Goal: Use online tool/utility

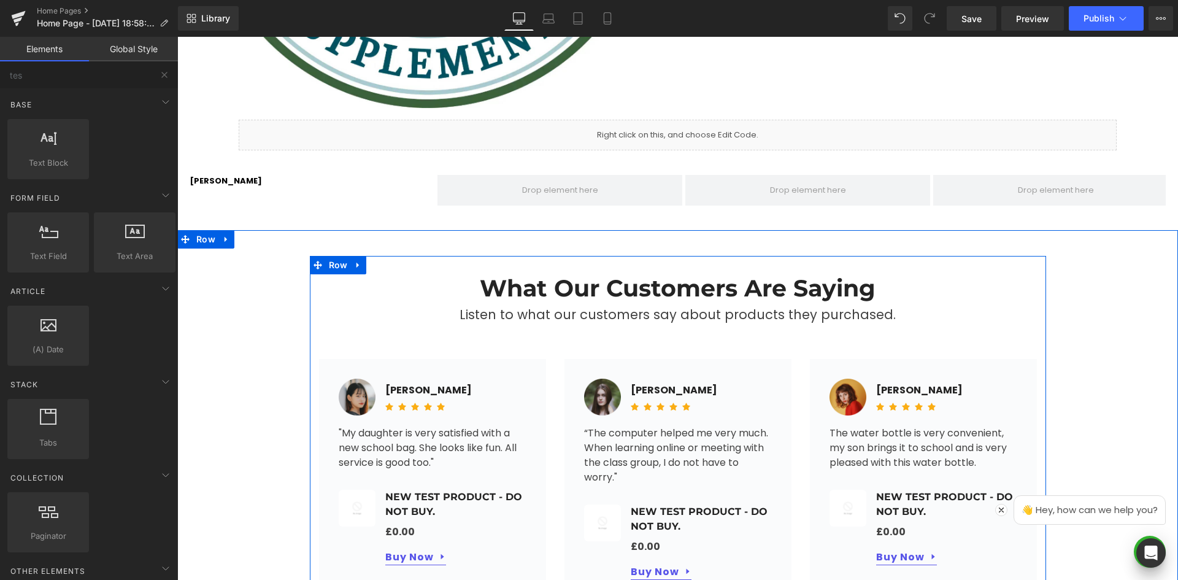
scroll to position [568, 0]
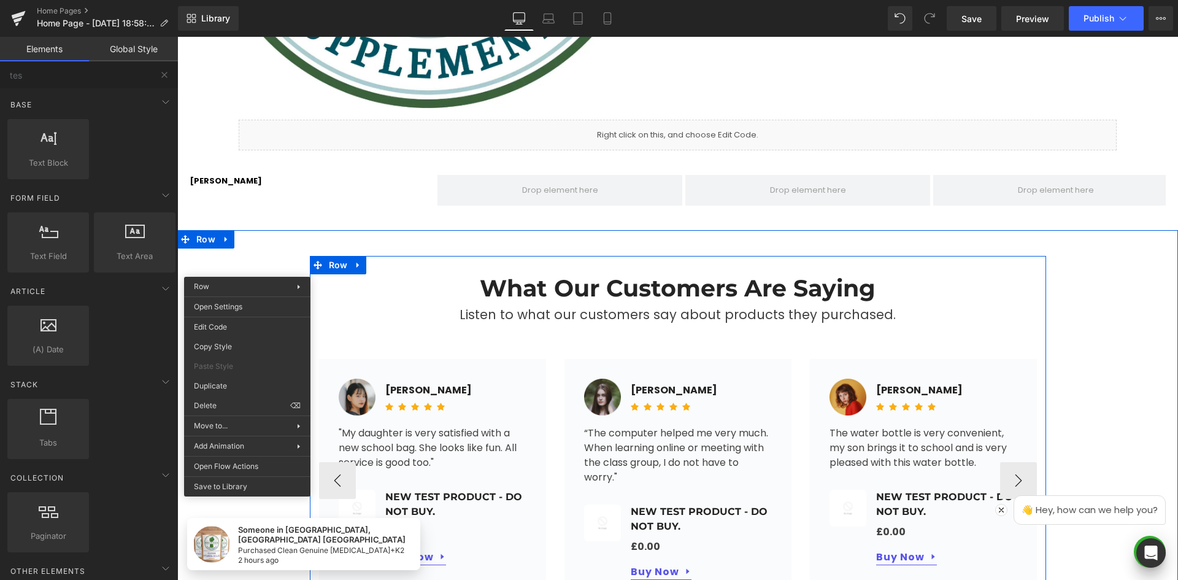
click at [429, 282] on h2 "What Our Customers Are Saying" at bounding box center [678, 288] width 718 height 28
click at [269, 239] on div "What Our Customers Are Saying Heading Listen to what our customers say about pr…" at bounding box center [677, 438] width 1001 height 417
click at [328, 176] on div "[PERSON_NAME] Text Block ‹ › [GEOGRAPHIC_DATA]" at bounding box center [677, 194] width 1001 height 74
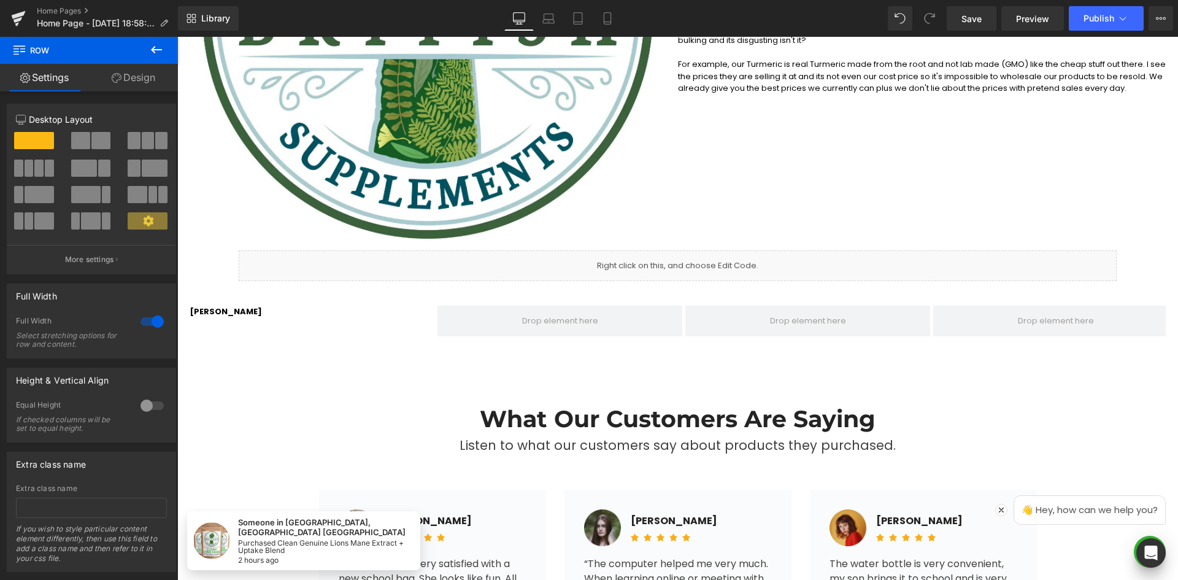
scroll to position [446, 0]
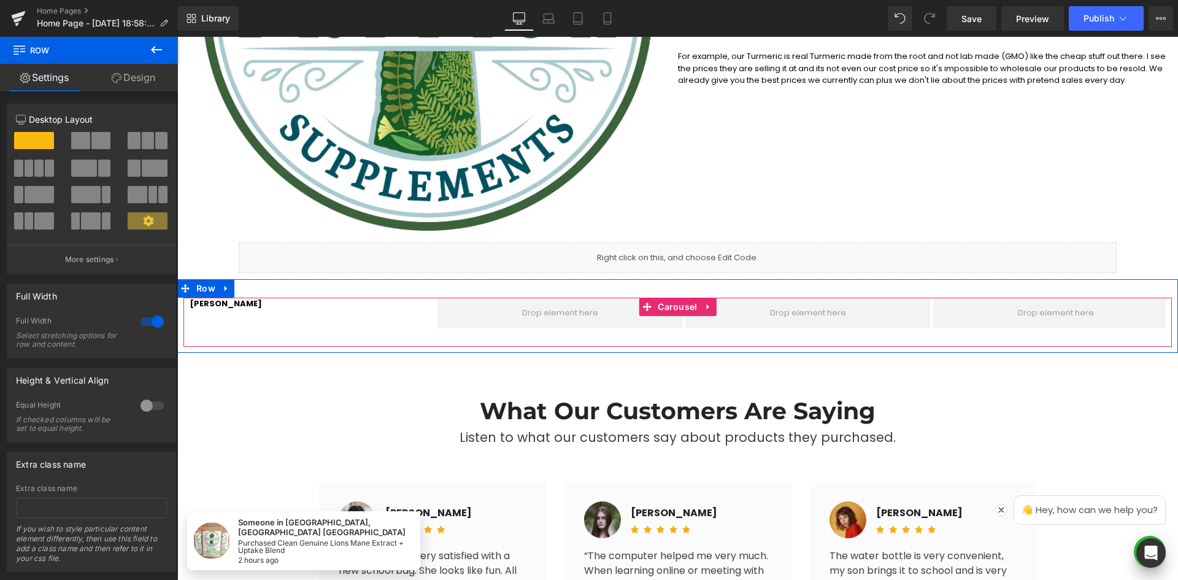
click at [274, 312] on div "[PERSON_NAME] Text Block" at bounding box center [312, 313] width 245 height 31
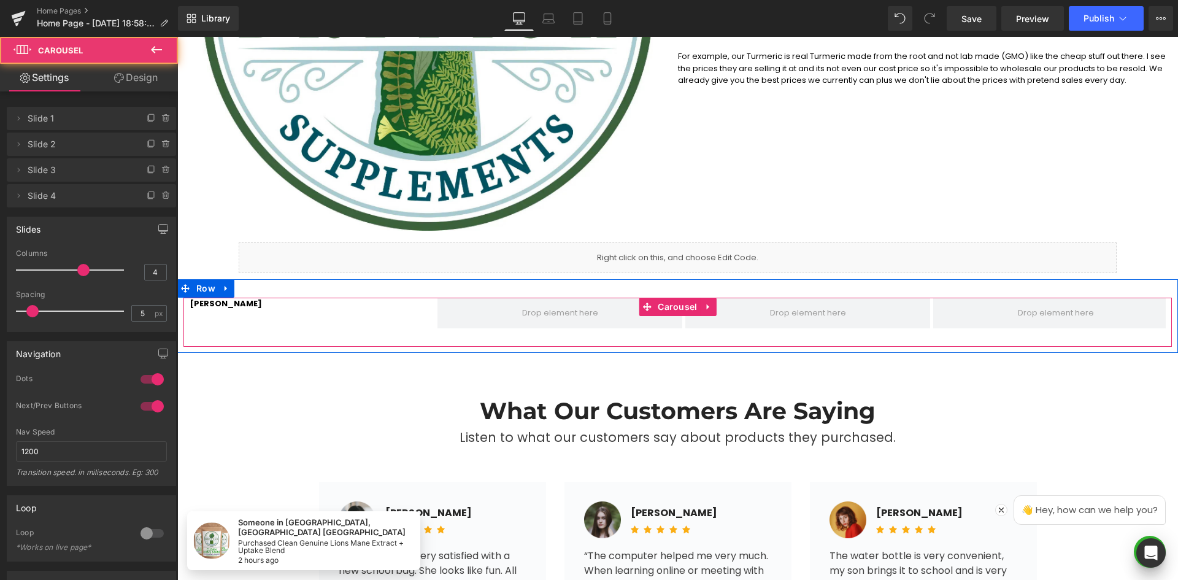
click at [261, 295] on div at bounding box center [677, 288] width 1001 height 18
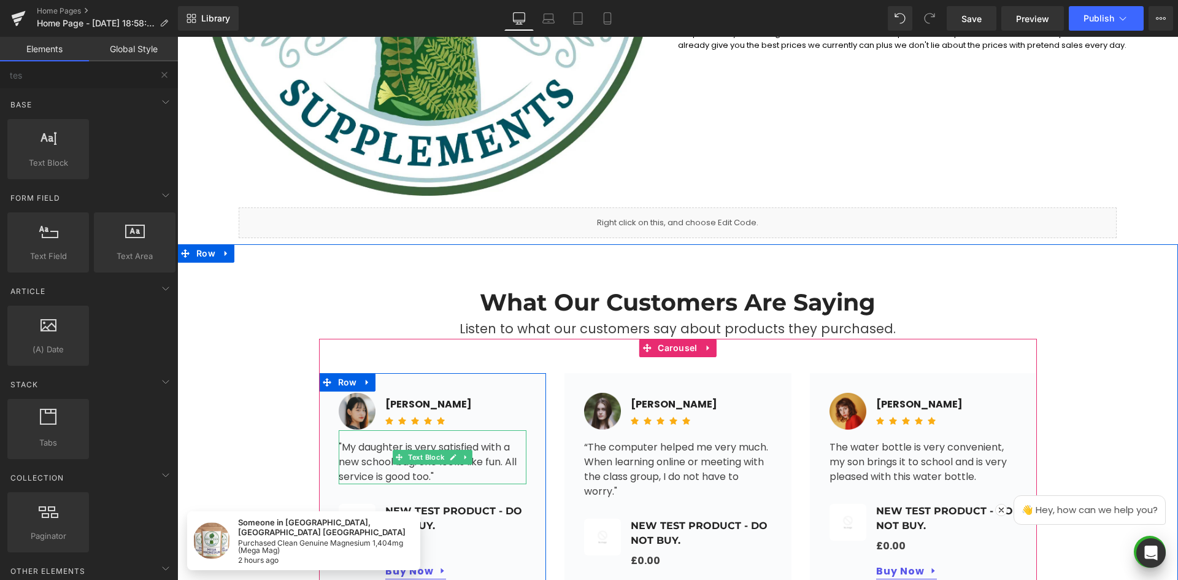
scroll to position [630, 0]
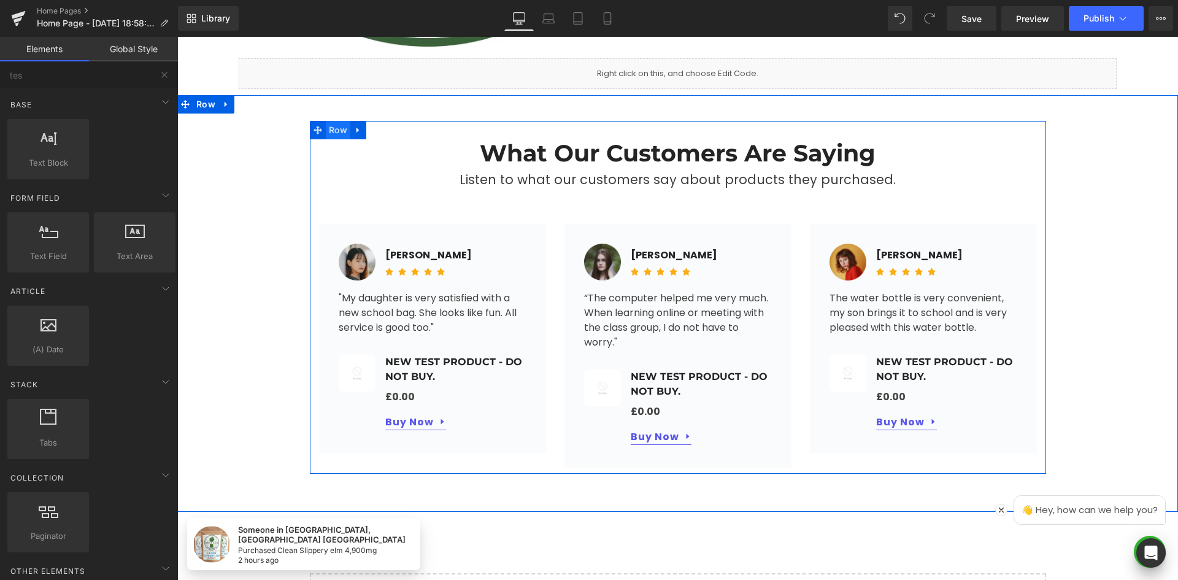
click at [326, 125] on span "Row" at bounding box center [338, 130] width 25 height 18
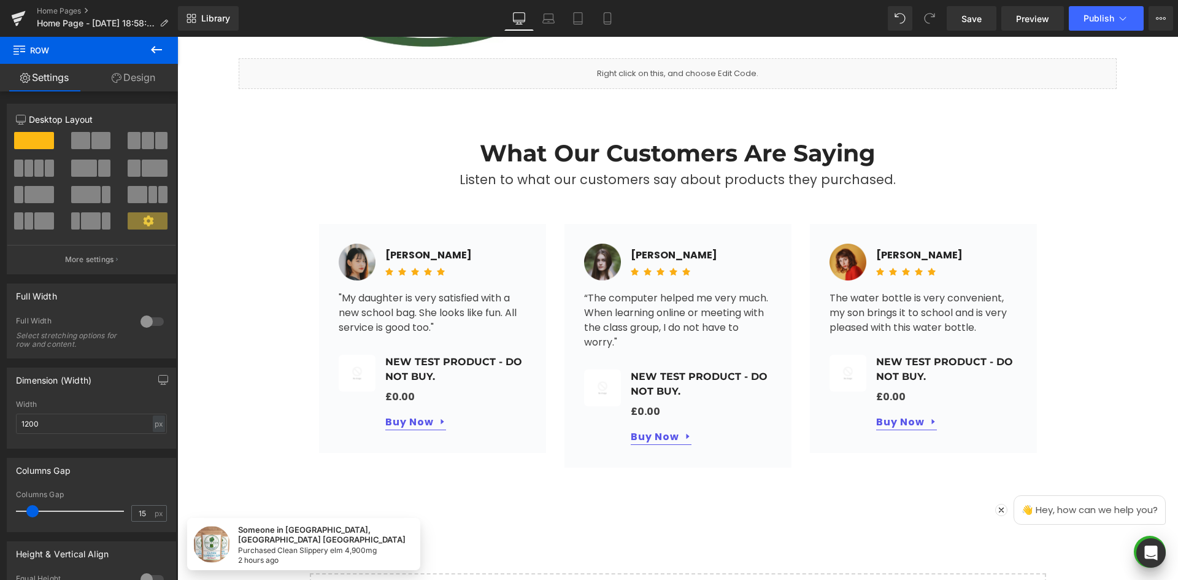
click at [153, 46] on icon at bounding box center [156, 49] width 15 height 15
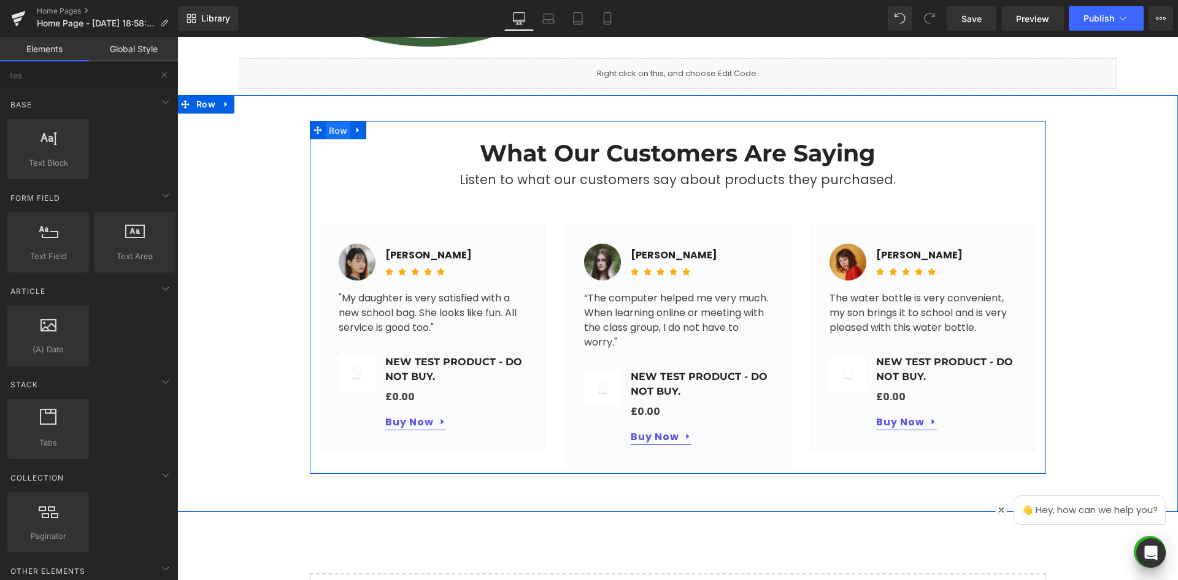
click at [326, 130] on span "Row" at bounding box center [338, 131] width 25 height 18
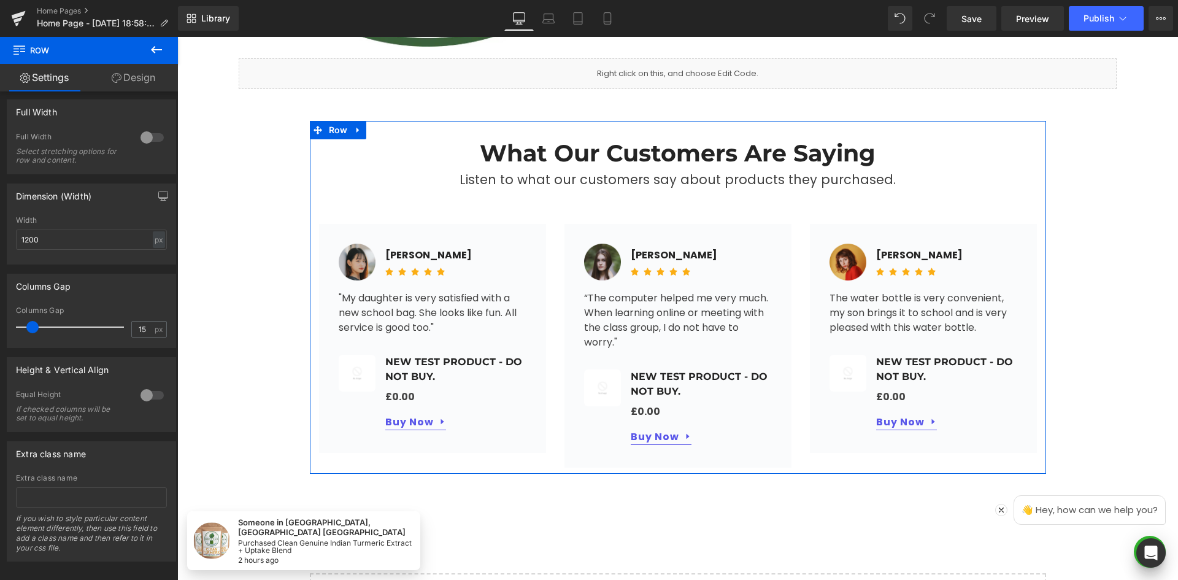
scroll to position [200, 0]
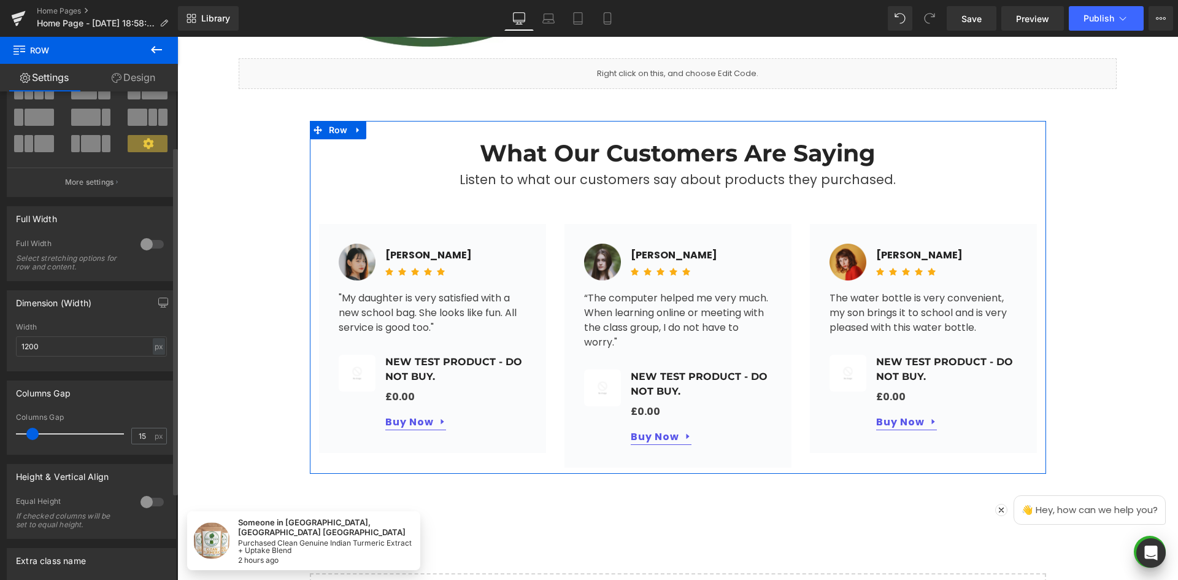
click at [154, 242] on div at bounding box center [151, 244] width 29 height 20
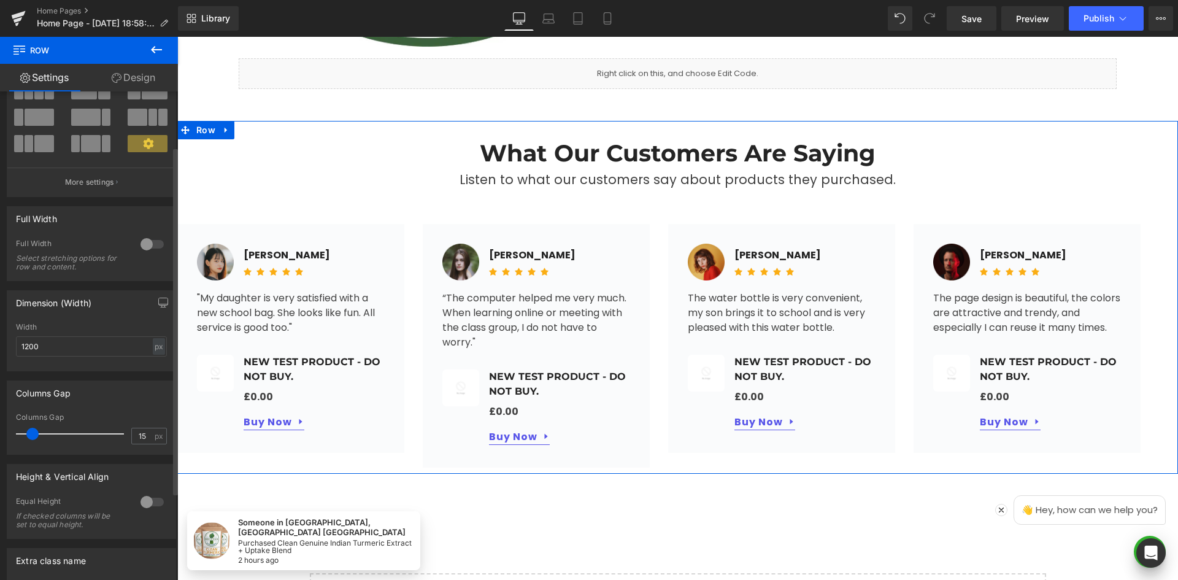
scroll to position [26, 0]
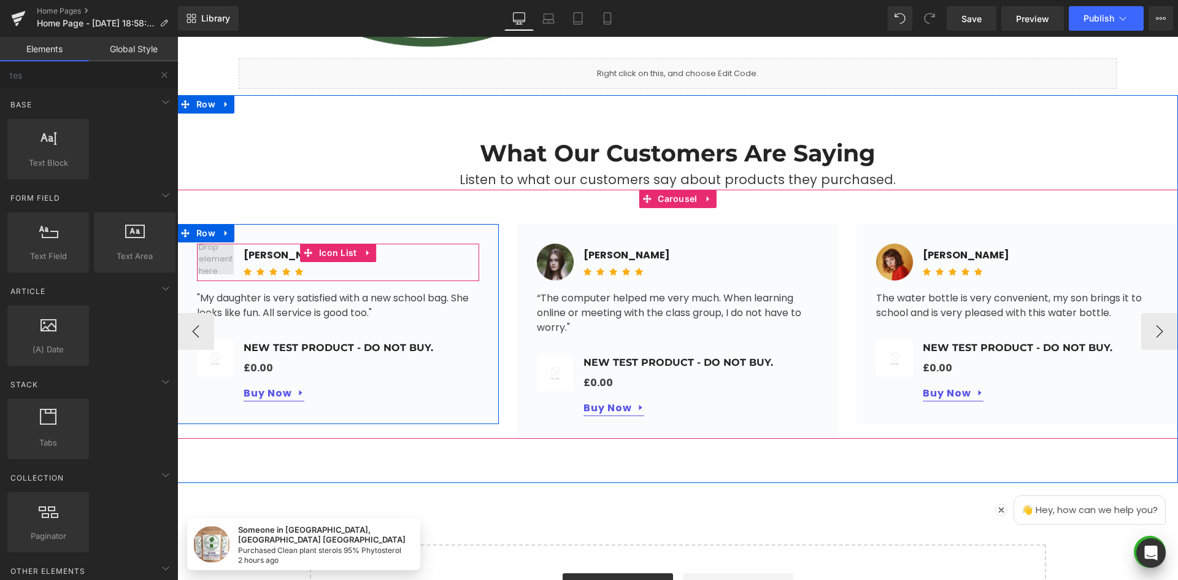
click at [217, 255] on span at bounding box center [216, 259] width 42 height 42
click at [328, 251] on span "Icon List" at bounding box center [338, 253] width 44 height 18
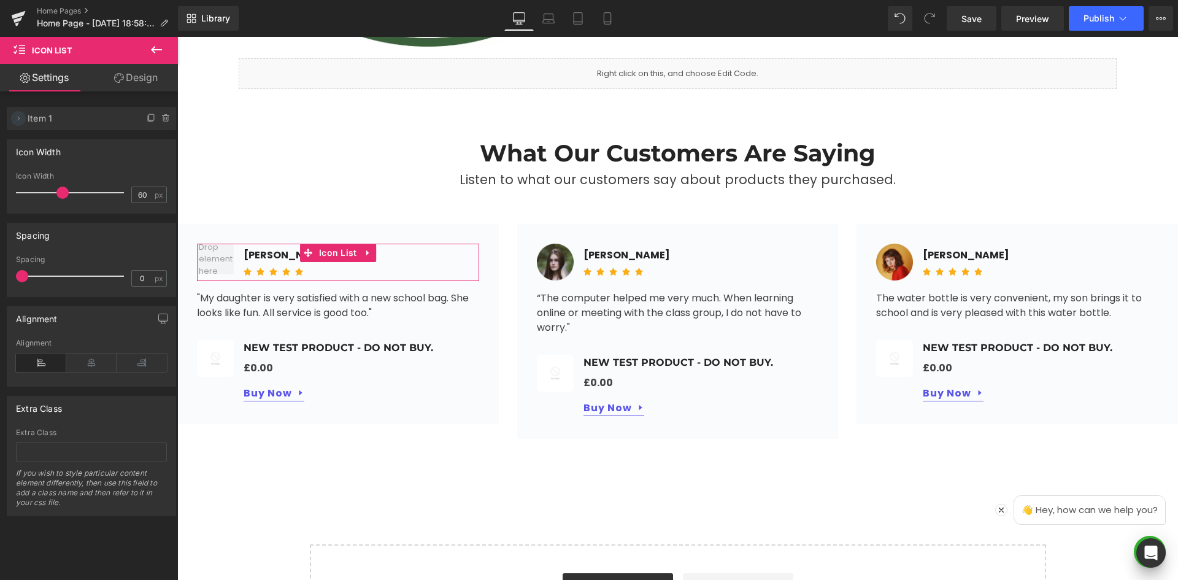
click at [14, 120] on icon at bounding box center [19, 119] width 10 height 10
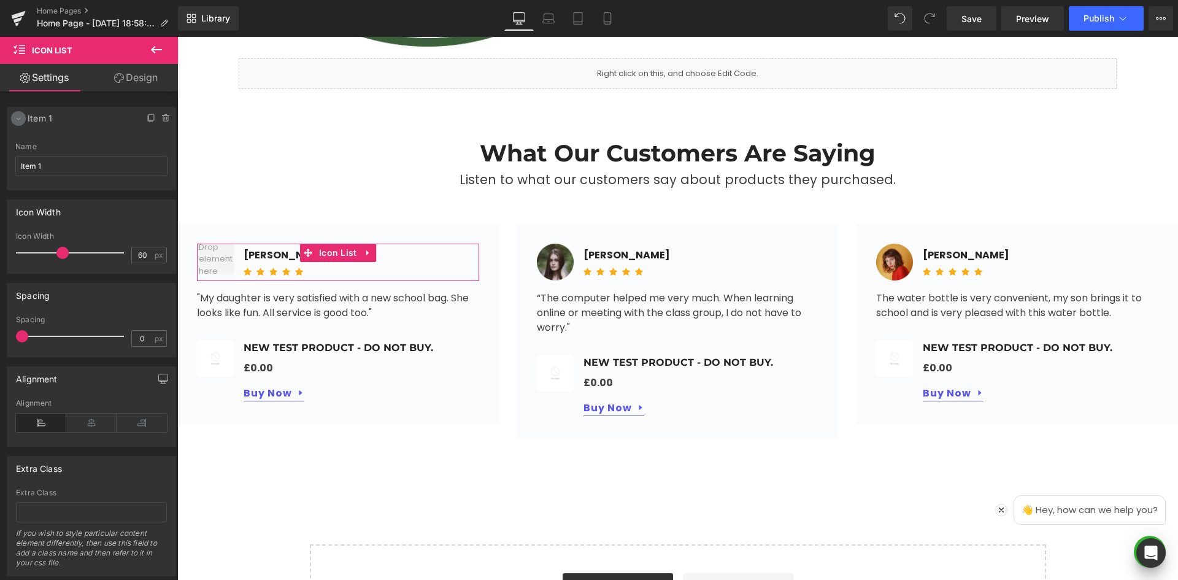
click at [17, 118] on icon at bounding box center [19, 119] width 10 height 10
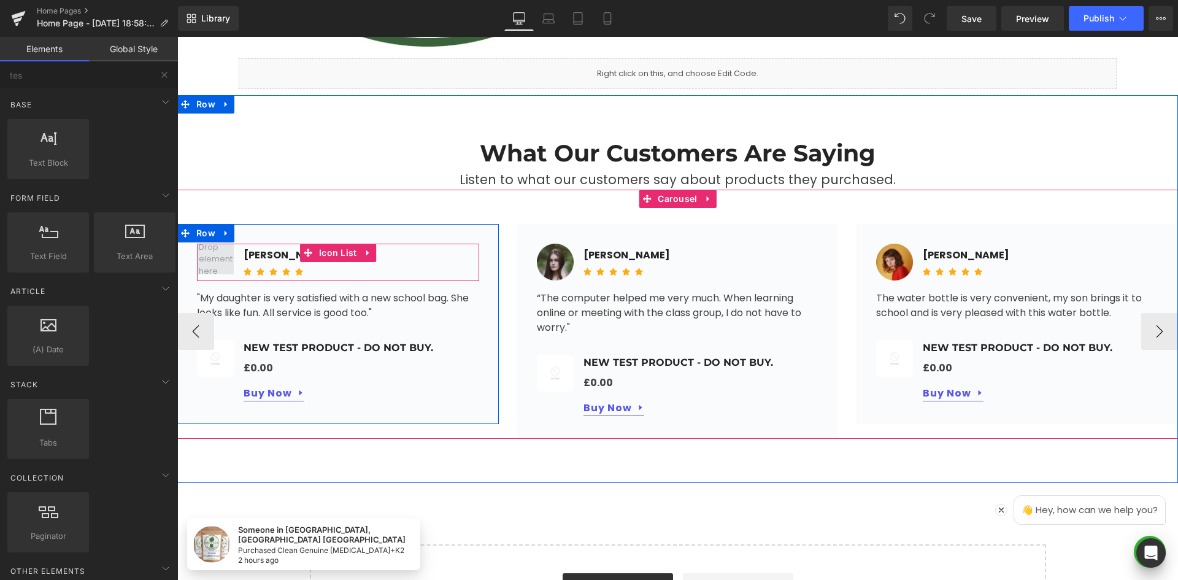
click at [228, 253] on span at bounding box center [216, 259] width 42 height 42
click at [202, 261] on span at bounding box center [216, 259] width 42 height 42
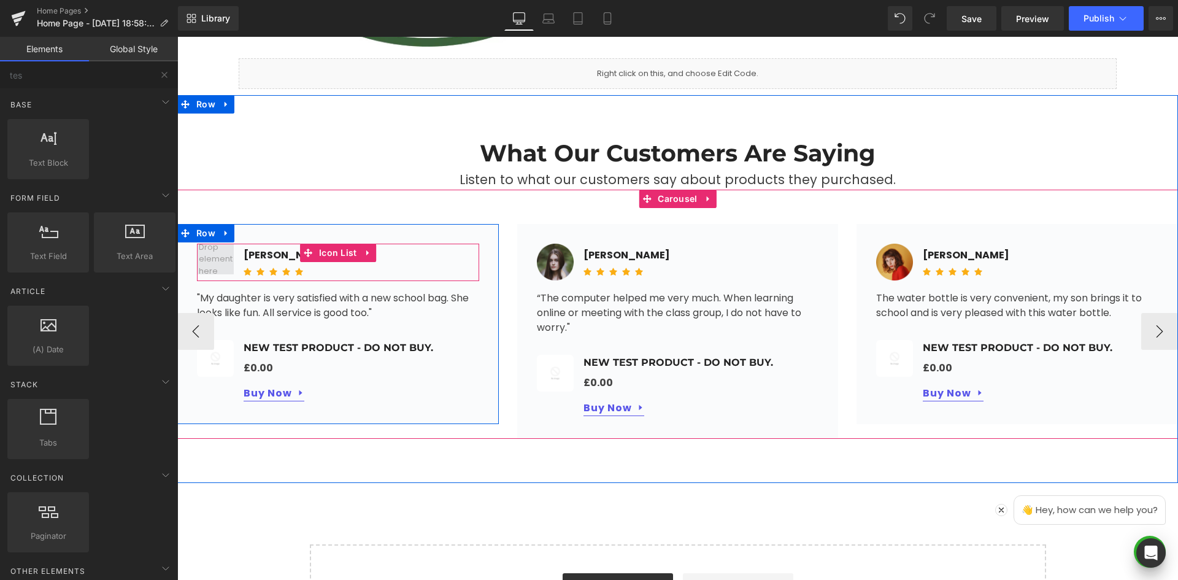
click at [199, 247] on span at bounding box center [216, 259] width 42 height 42
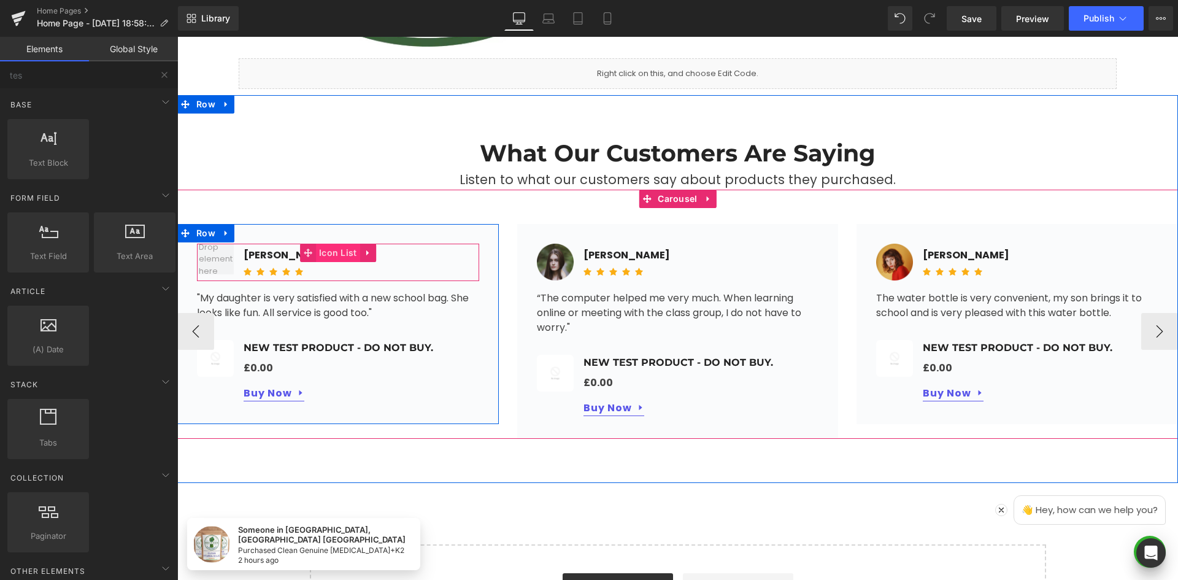
click at [321, 253] on span "Icon List" at bounding box center [338, 253] width 44 height 18
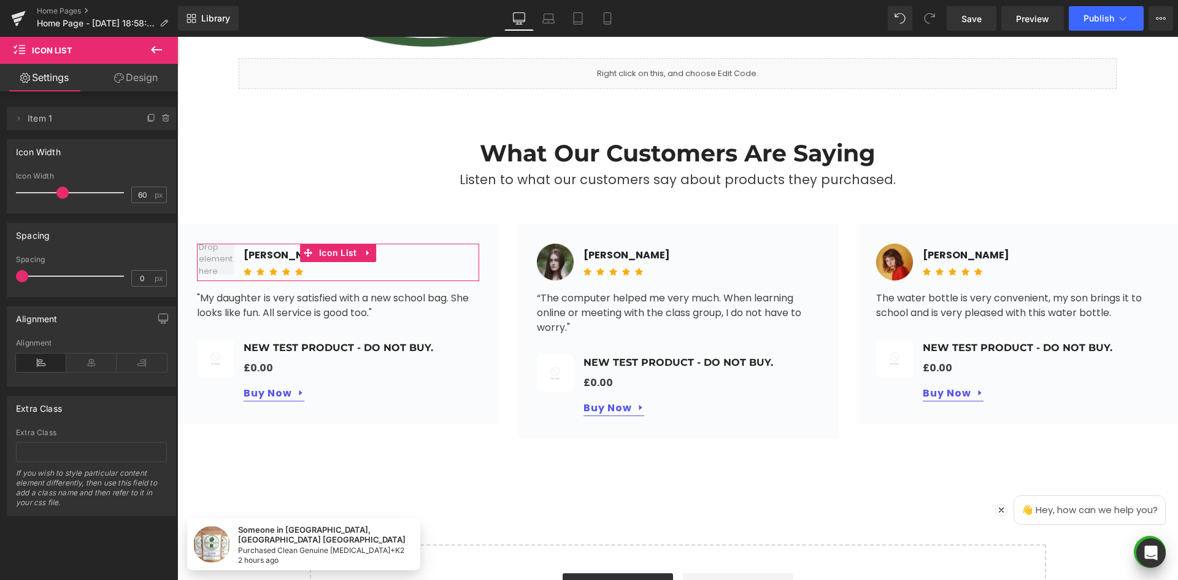
click at [126, 76] on link "Design" at bounding box center [135, 78] width 89 height 28
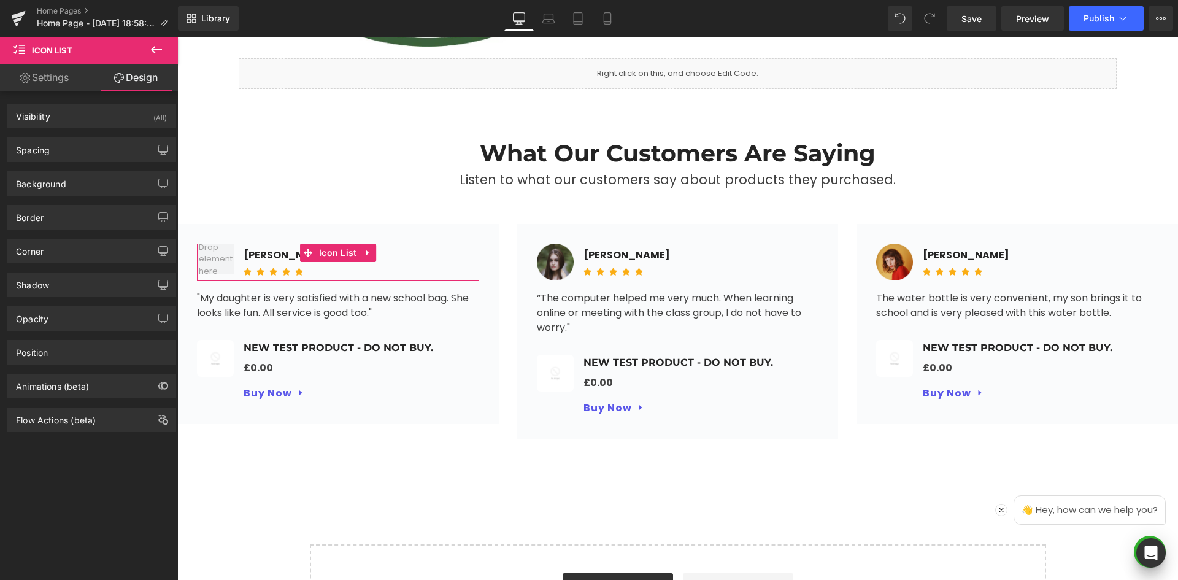
click at [58, 81] on link "Settings" at bounding box center [44, 78] width 89 height 28
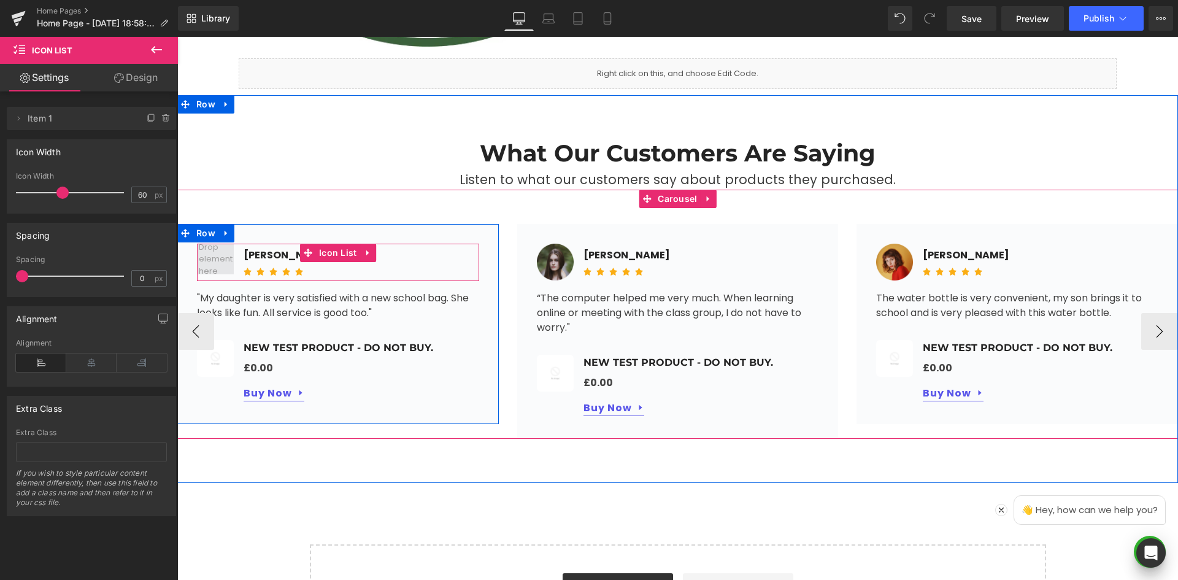
click at [206, 257] on span at bounding box center [216, 259] width 42 height 42
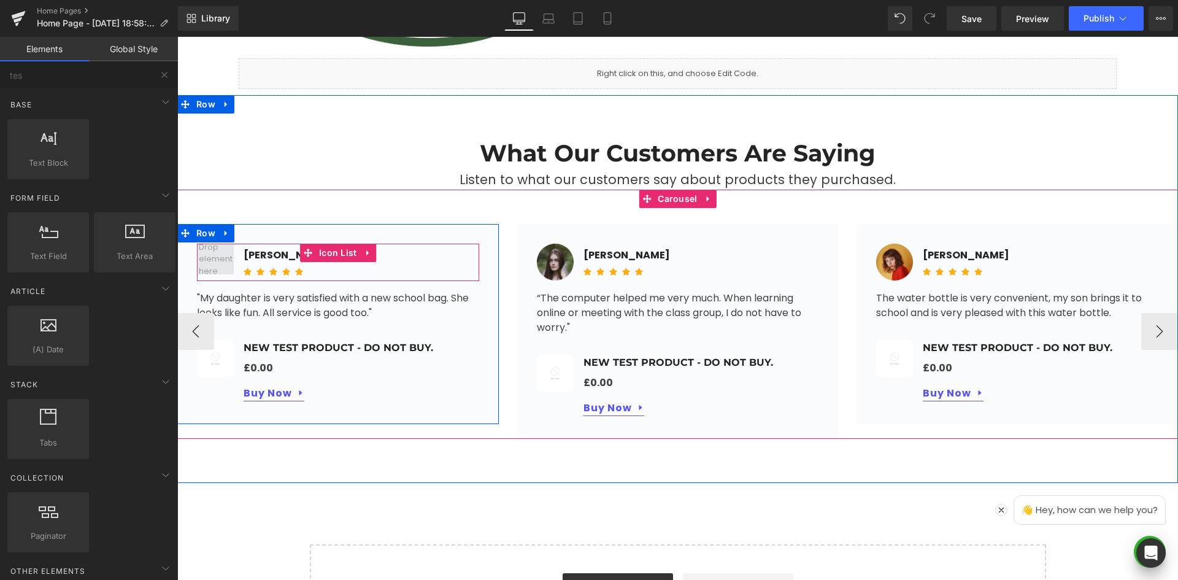
click at [209, 256] on span at bounding box center [216, 259] width 42 height 42
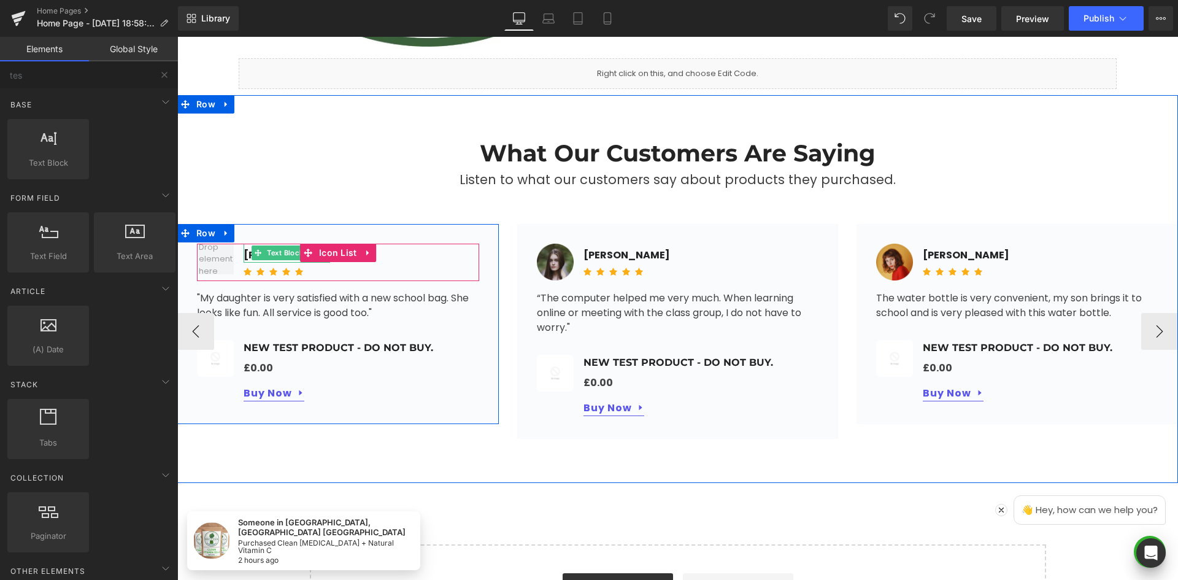
click at [279, 246] on div at bounding box center [338, 245] width 282 height 3
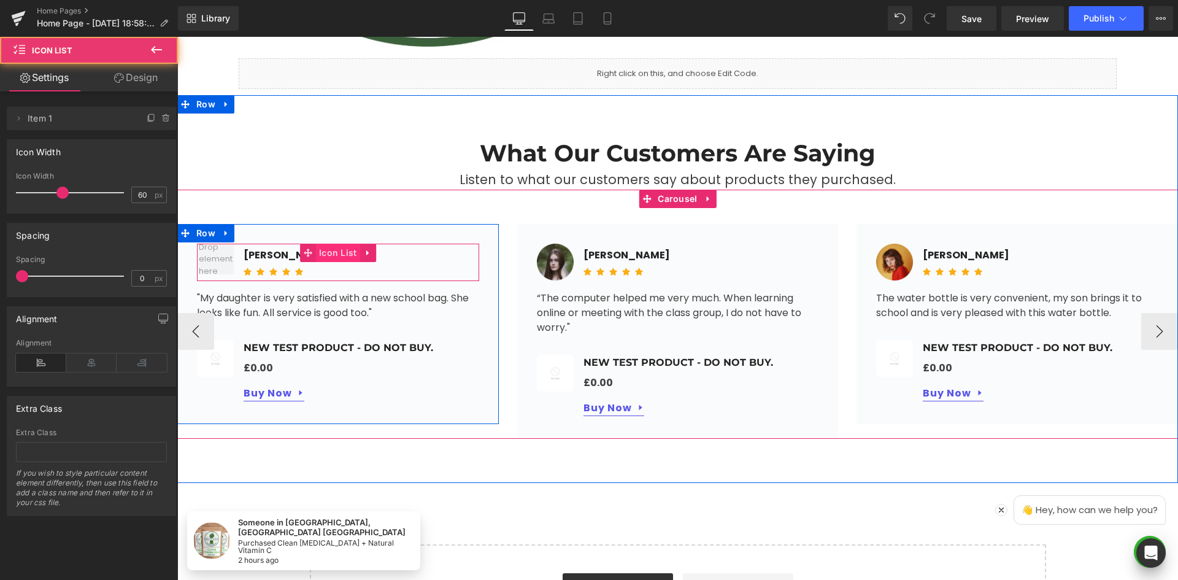
click at [317, 247] on span "Icon List" at bounding box center [338, 253] width 44 height 18
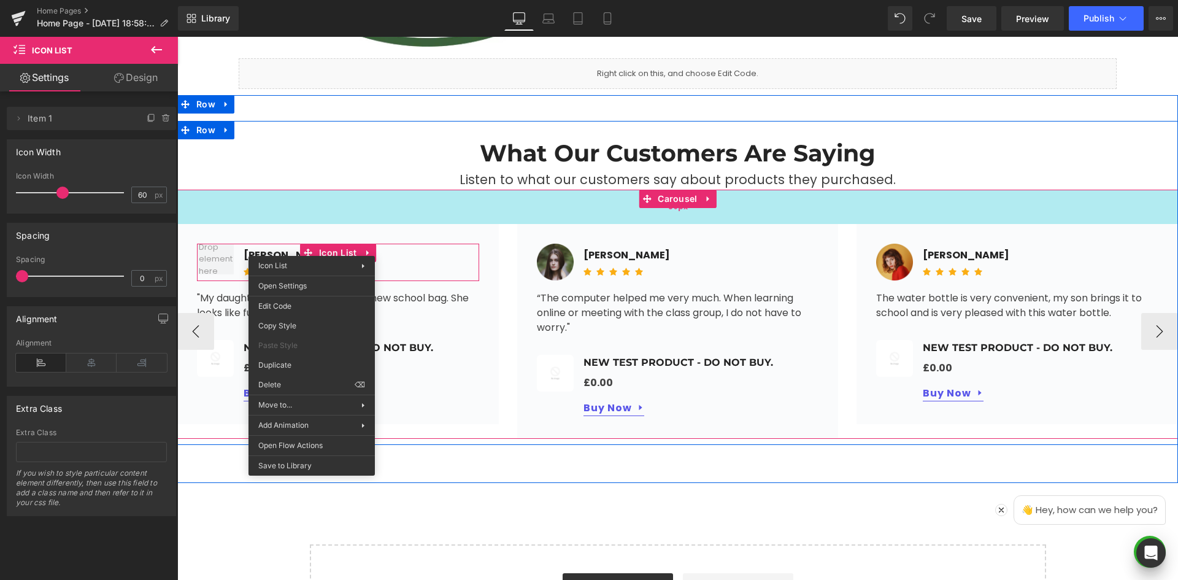
click at [317, 216] on div "56px" at bounding box center [677, 207] width 1001 height 34
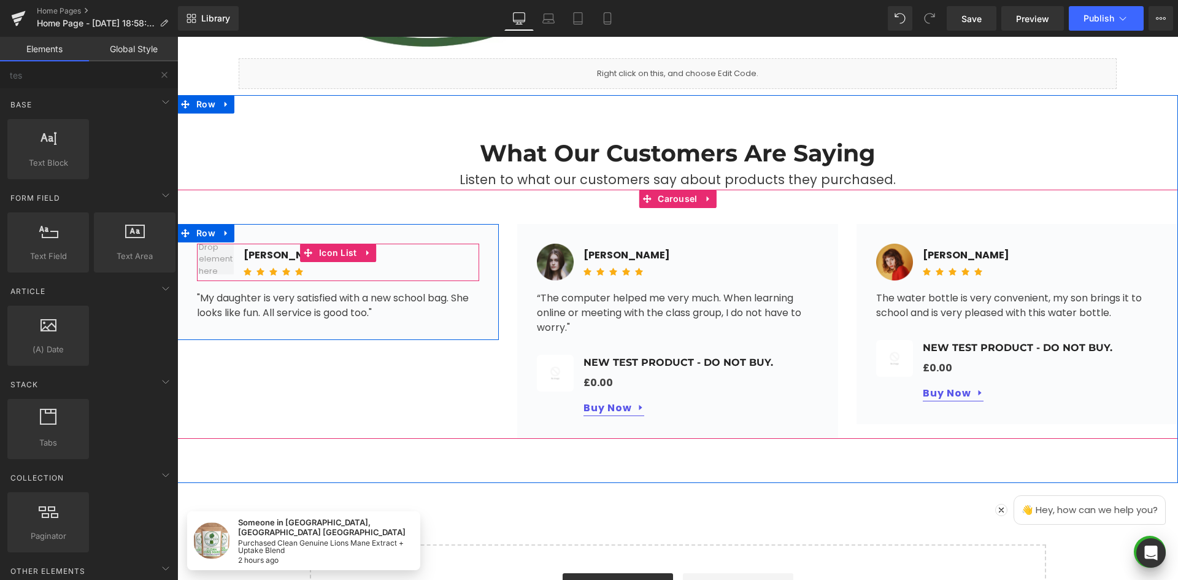
click at [334, 250] on span "Icon List" at bounding box center [338, 253] width 44 height 18
